Goal: Navigation & Orientation: Find specific page/section

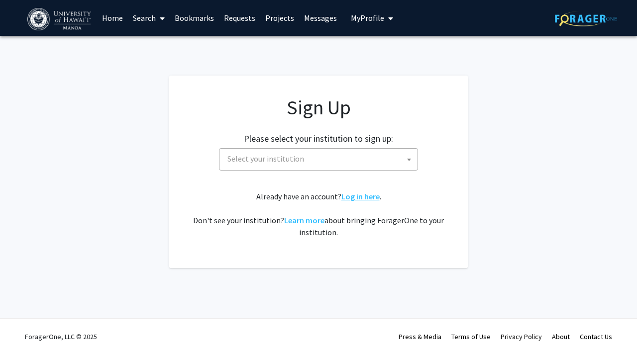
click at [350, 195] on link "Log in here" at bounding box center [361, 197] width 38 height 10
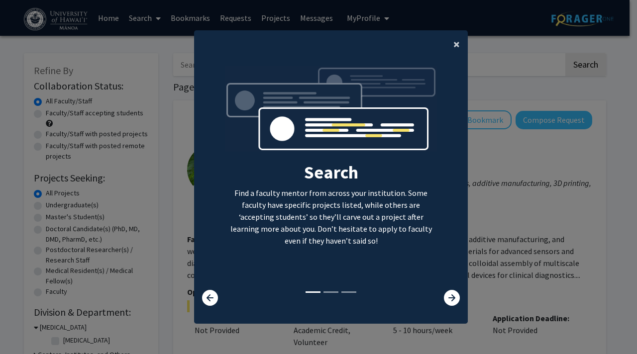
click at [454, 46] on span "×" at bounding box center [457, 43] width 6 height 15
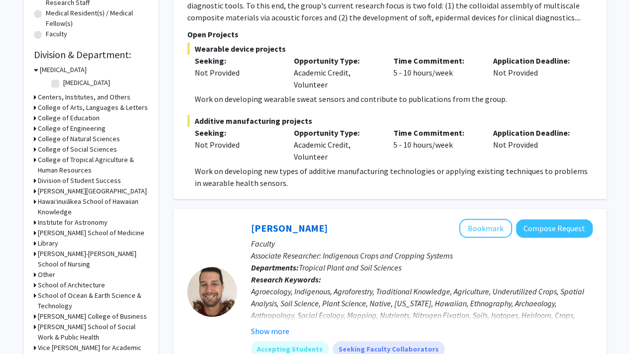
scroll to position [266, 0]
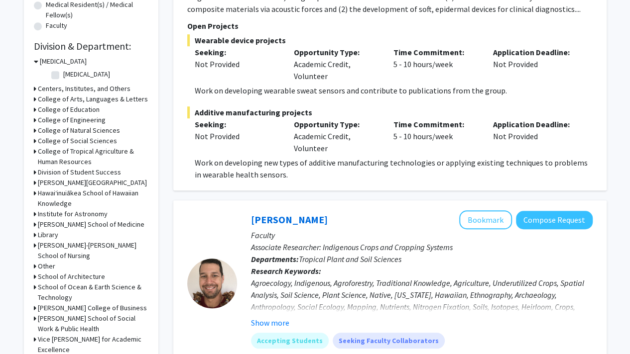
click at [45, 151] on h3 "College of Tropical Agriculture & Human Resources" at bounding box center [93, 156] width 111 height 21
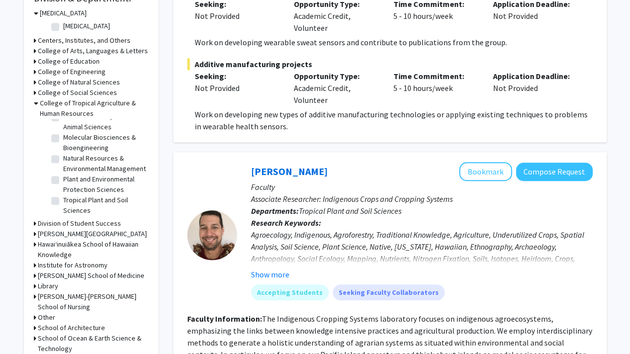
scroll to position [50, 0]
click at [63, 154] on label "Natural Resources & Environmental Management" at bounding box center [104, 163] width 83 height 21
click at [63, 154] on input "Natural Resources & Environmental Management" at bounding box center [66, 156] width 6 height 6
checkbox input "true"
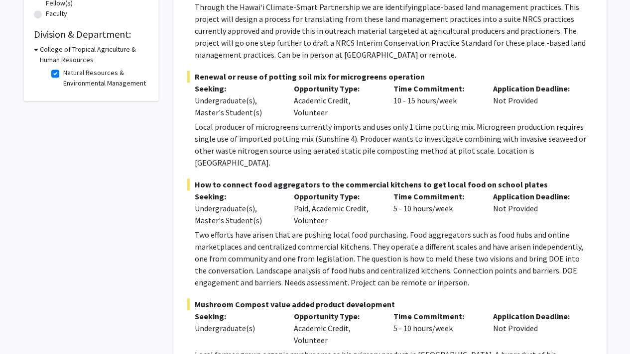
scroll to position [279, 0]
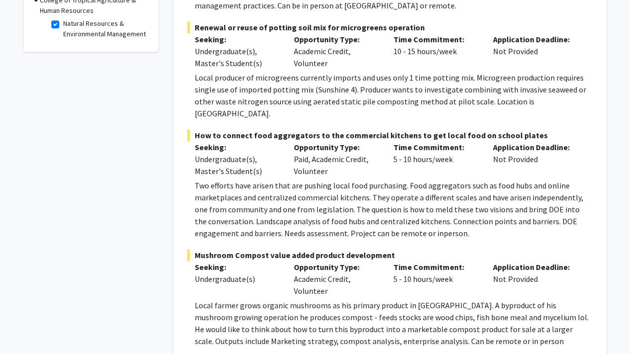
click at [256, 212] on span "Two efforts have arisen that are pushing local food purchasing. Food aggregator…" at bounding box center [389, 210] width 388 height 58
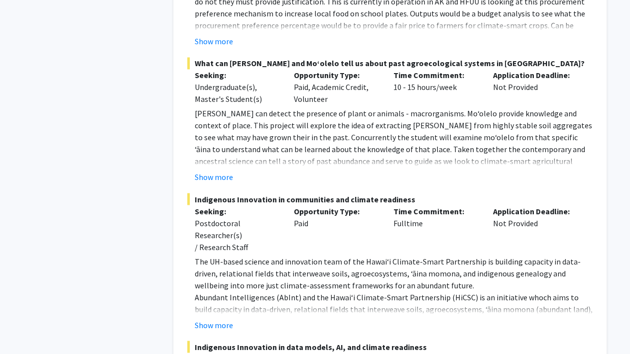
scroll to position [764, 0]
click at [218, 171] on button "Show more" at bounding box center [214, 177] width 38 height 12
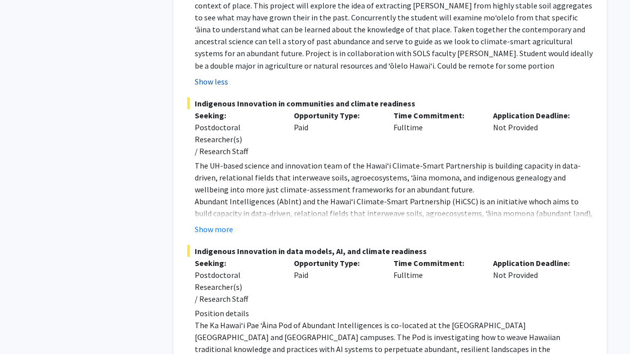
scroll to position [884, 0]
click at [224, 223] on button "Show more" at bounding box center [214, 229] width 38 height 12
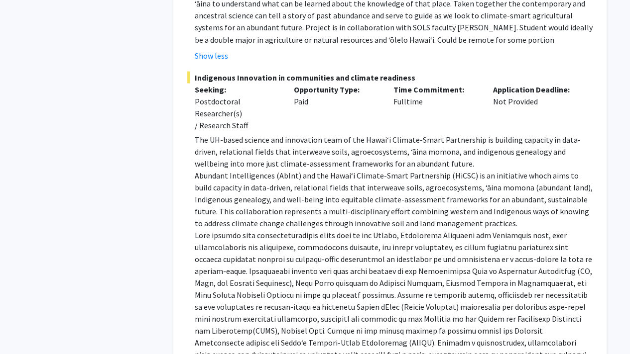
scroll to position [909, 0]
click at [224, 215] on p "Abundant Intelligences (AbInt) and the Hawai‘i Climate-Smart Partnership (HiCSC…" at bounding box center [394, 200] width 398 height 60
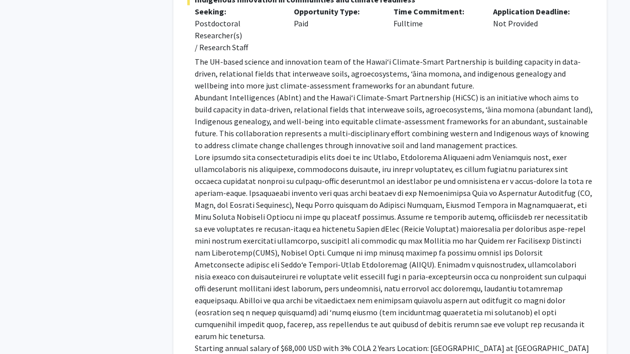
scroll to position [1003, 0]
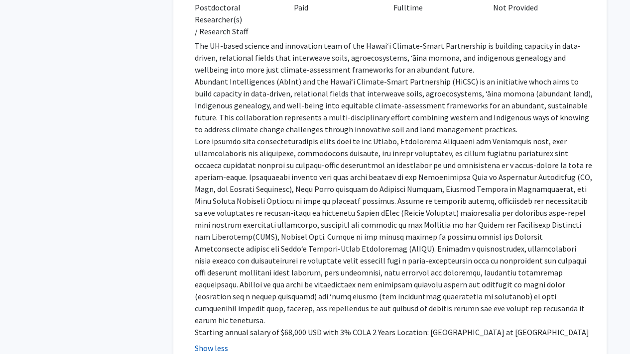
click at [226, 342] on button "Show less" at bounding box center [211, 348] width 33 height 12
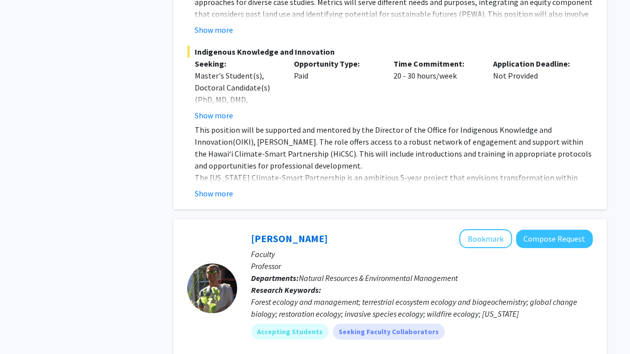
scroll to position [1639, 0]
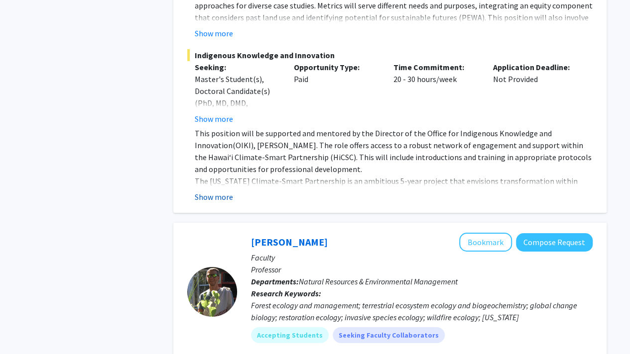
click at [227, 191] on button "Show more" at bounding box center [214, 197] width 38 height 12
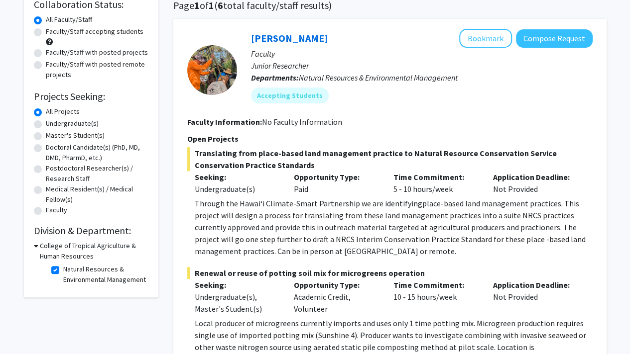
scroll to position [81, 0]
click at [300, 35] on link "[PERSON_NAME]" at bounding box center [289, 38] width 77 height 12
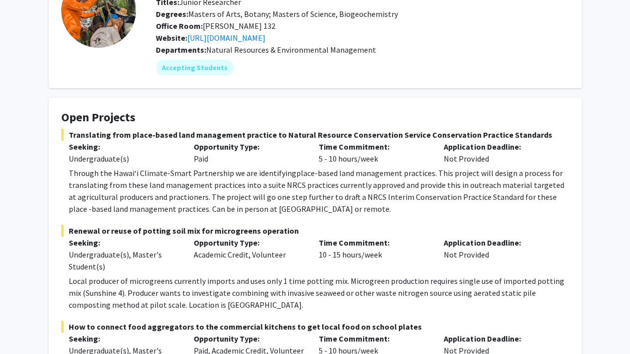
scroll to position [80, 0]
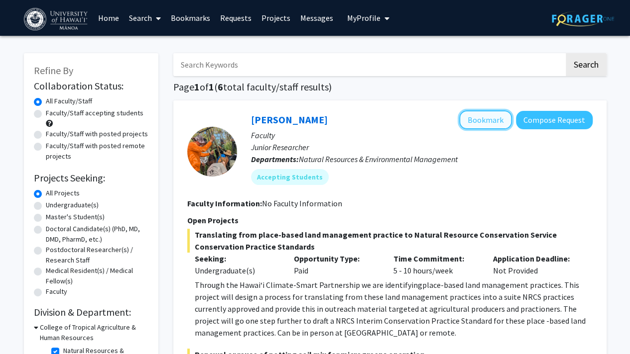
click at [493, 119] on button "Bookmark" at bounding box center [485, 120] width 53 height 19
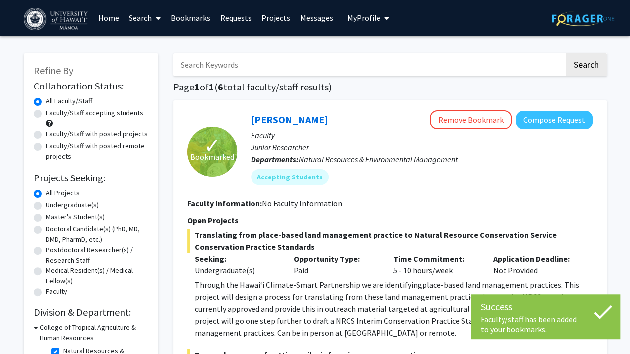
scroll to position [115, 0]
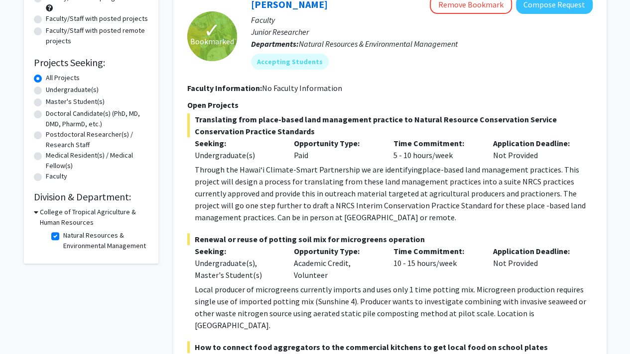
click at [63, 233] on label "Natural Resources & Environmental Management" at bounding box center [104, 240] width 83 height 21
click at [63, 233] on input "Natural Resources & Environmental Management" at bounding box center [66, 233] width 6 height 6
checkbox input "false"
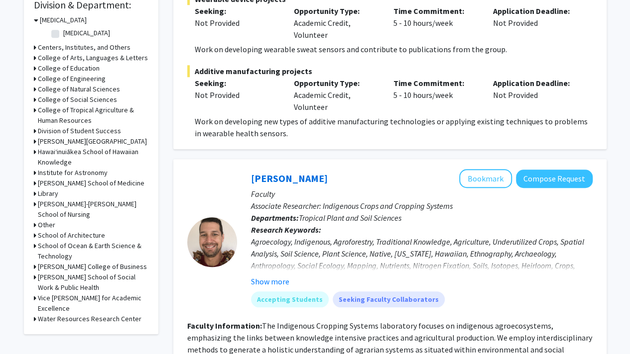
scroll to position [310, 0]
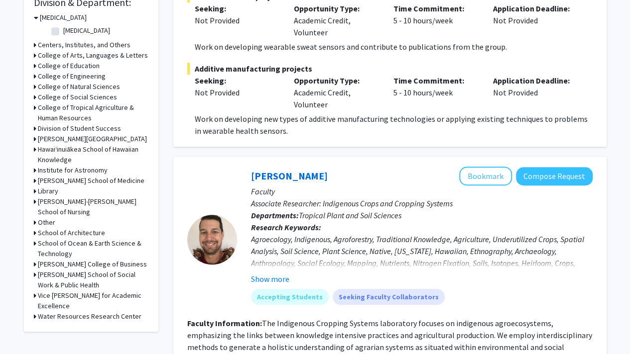
click at [80, 134] on h3 "Harold L. Lyon Arboretum" at bounding box center [92, 139] width 109 height 10
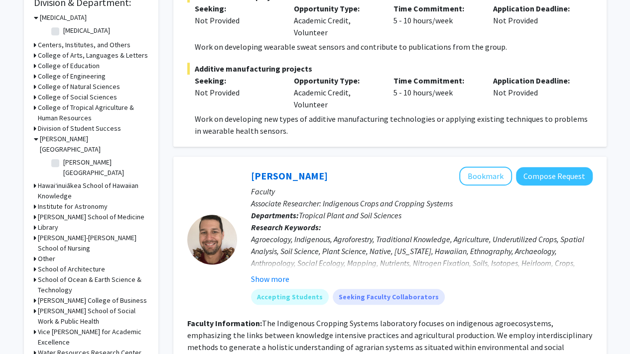
click at [63, 157] on label "Harold L. Lyon Arboretum" at bounding box center [104, 167] width 83 height 21
click at [63, 157] on input "Harold L. Lyon Arboretum" at bounding box center [66, 160] width 6 height 6
checkbox input "true"
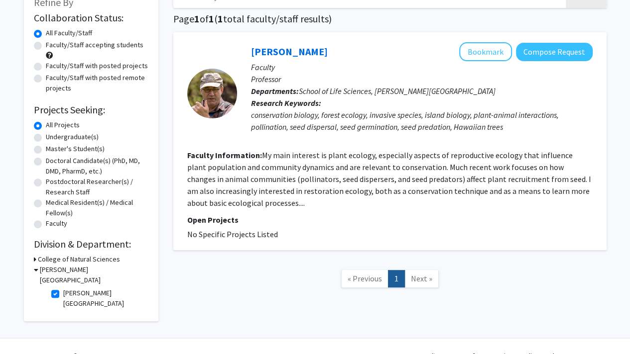
scroll to position [69, 0]
click at [286, 213] on fg-search-faculty "Don Drake Bookmark Compose Request Faculty Professor Departments: School of Lif…" at bounding box center [389, 141] width 405 height 198
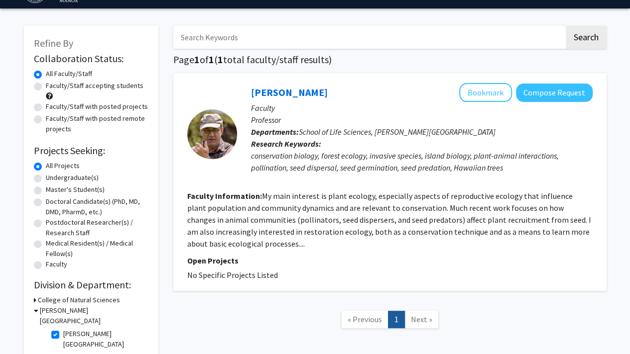
scroll to position [74, 0]
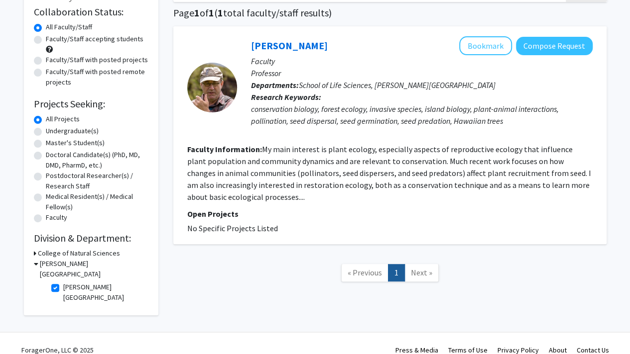
click at [56, 282] on fg-checkbox "Harold L. Lyon Arboretum Harold L. Lyon Arboretum" at bounding box center [98, 292] width 95 height 21
click at [63, 282] on label "Harold L. Lyon Arboretum" at bounding box center [104, 292] width 83 height 21
click at [63, 282] on input "Harold L. Lyon Arboretum" at bounding box center [66, 285] width 6 height 6
checkbox input "false"
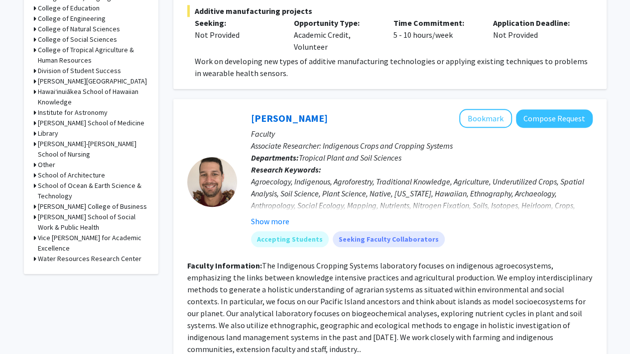
scroll to position [368, 0]
click at [40, 183] on h3 "School of Ocean & Earth Science & Technology" at bounding box center [93, 190] width 111 height 21
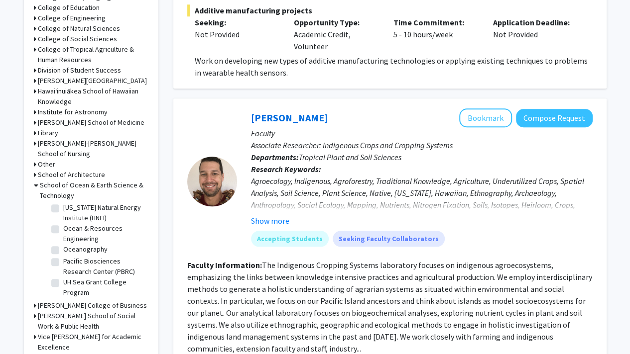
scroll to position [0, 0]
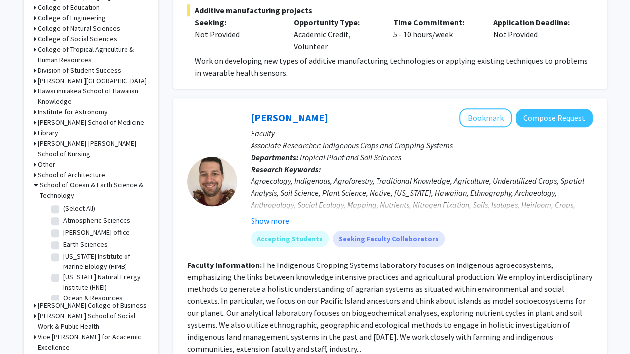
click at [41, 183] on h3 "School of Ocean & Earth Science & Technology" at bounding box center [94, 190] width 109 height 21
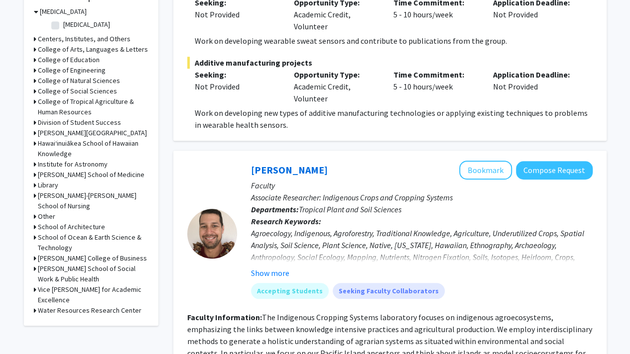
scroll to position [316, 0]
click at [62, 79] on h3 "College of Natural Sciences" at bounding box center [79, 81] width 82 height 10
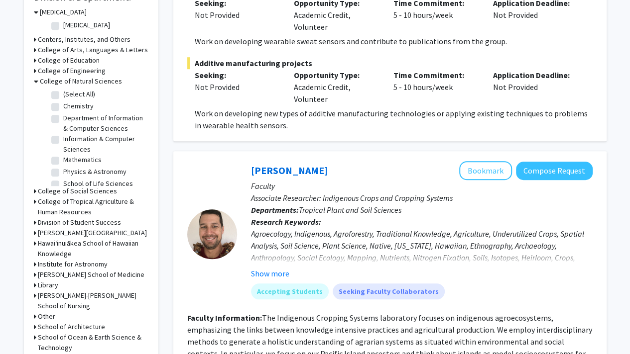
scroll to position [0, 0]
click at [72, 86] on h3 "College of Natural Sciences" at bounding box center [81, 81] width 82 height 10
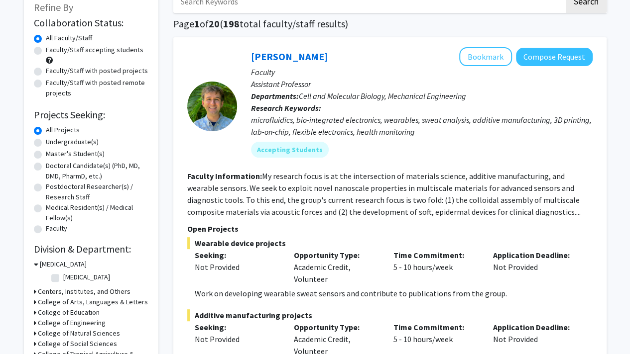
scroll to position [0, 0]
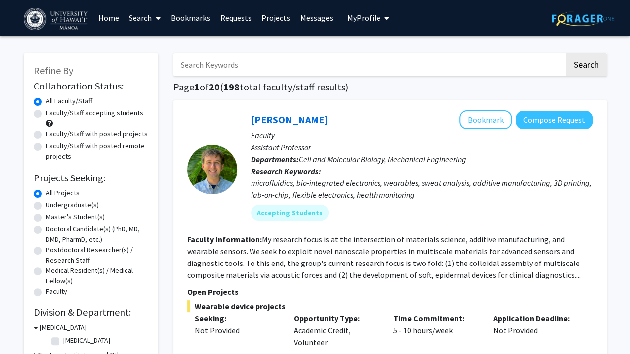
click at [408, 144] on p "Assistant Professor" at bounding box center [422, 147] width 342 height 12
click at [201, 20] on link "Bookmarks" at bounding box center [190, 17] width 49 height 35
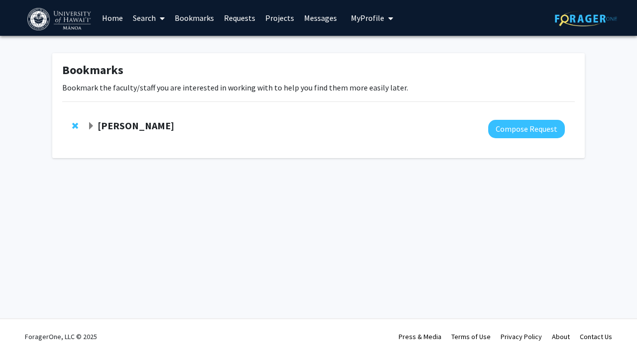
click at [151, 125] on strong "[PERSON_NAME]" at bounding box center [136, 125] width 77 height 12
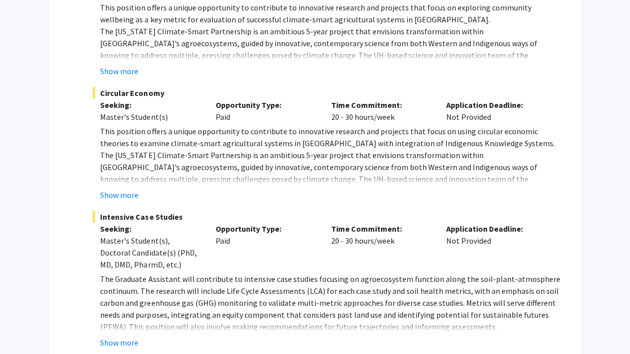
scroll to position [1364, 0]
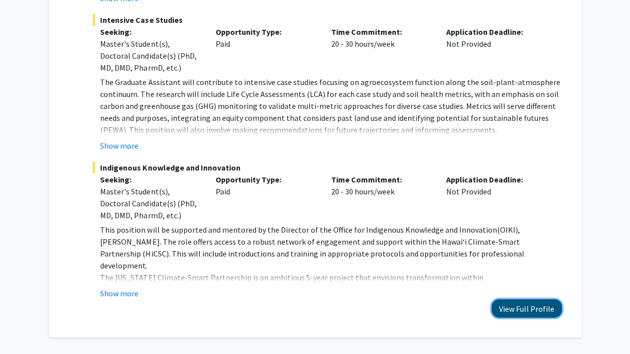
click at [530, 300] on button "View Full Profile" at bounding box center [526, 309] width 70 height 18
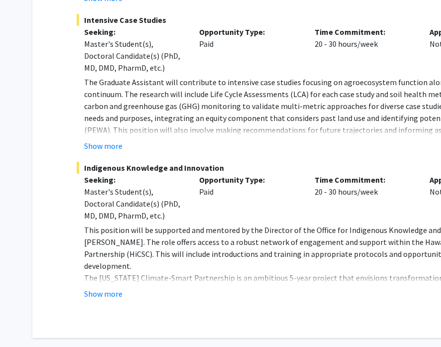
click at [379, 88] on p "The Graduate Assistant will contribute to intensive case studies focusing on ag…" at bounding box center [314, 106] width 461 height 60
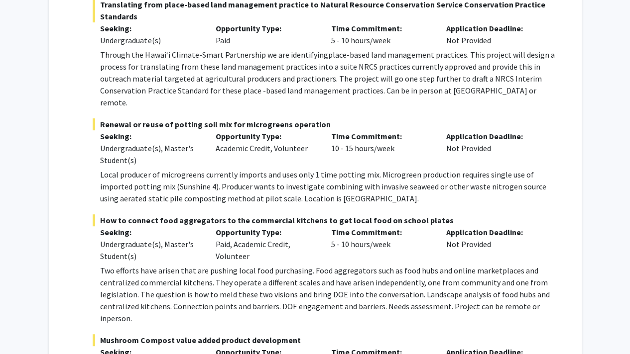
scroll to position [0, 0]
